Goal: Transaction & Acquisition: Purchase product/service

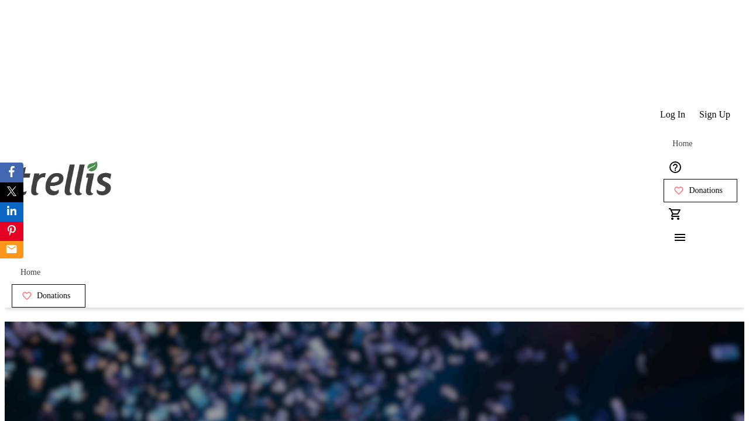
click at [689, 186] on span "Donations" at bounding box center [706, 190] width 34 height 9
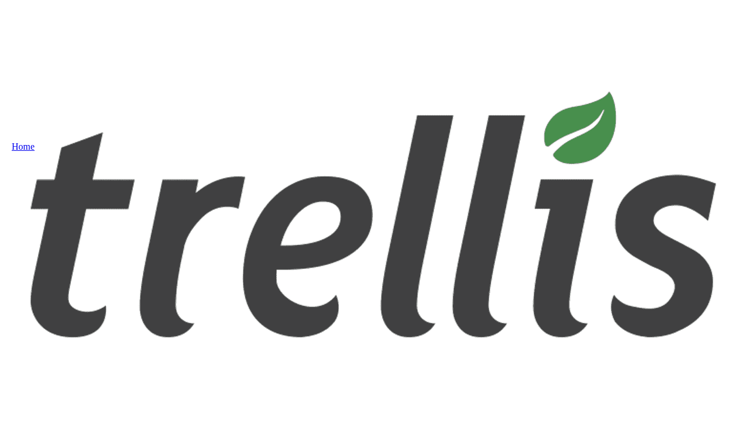
select select "CA"
